Goal: Find specific page/section: Find specific page/section

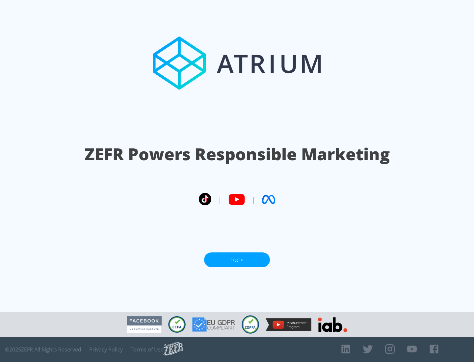
click at [237, 257] on link "Log In" at bounding box center [237, 259] width 66 height 15
